Goal: Transaction & Acquisition: Purchase product/service

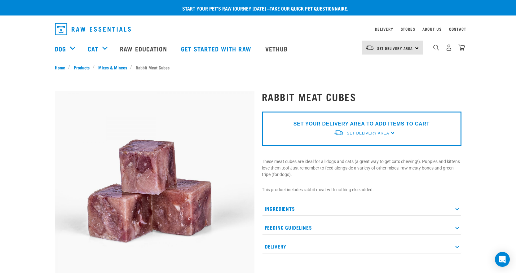
click at [392, 133] on div "SET YOUR DELIVERY AREA TO ADD ITEMS TO CART Set Delivery Area North Island Sout…" at bounding box center [362, 129] width 200 height 34
click at [374, 133] on span "Set Delivery Area" at bounding box center [368, 133] width 42 height 4
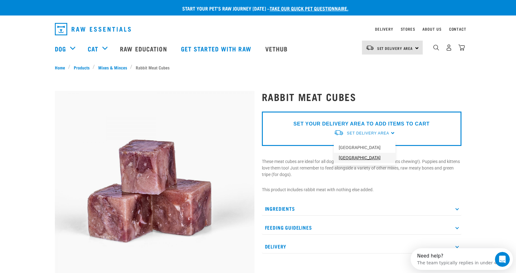
click at [358, 156] on link "[GEOGRAPHIC_DATA]" at bounding box center [365, 158] width 62 height 10
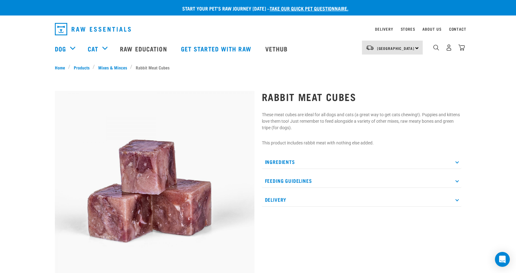
click at [455, 201] on p "Delivery" at bounding box center [362, 200] width 200 height 14
click at [455, 200] on p "Delivery" at bounding box center [362, 200] width 200 height 14
click at [458, 163] on p "Ingredients" at bounding box center [362, 162] width 200 height 14
